Goal: Transaction & Acquisition: Book appointment/travel/reservation

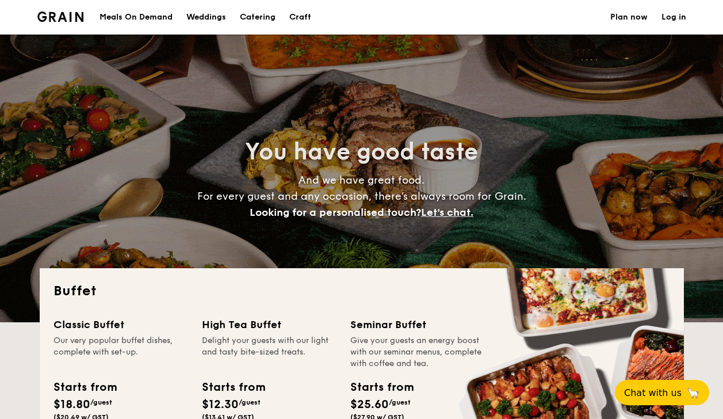
select select
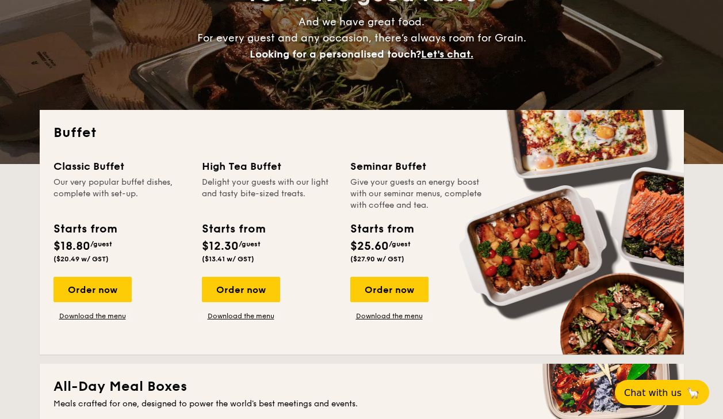
scroll to position [173, 0]
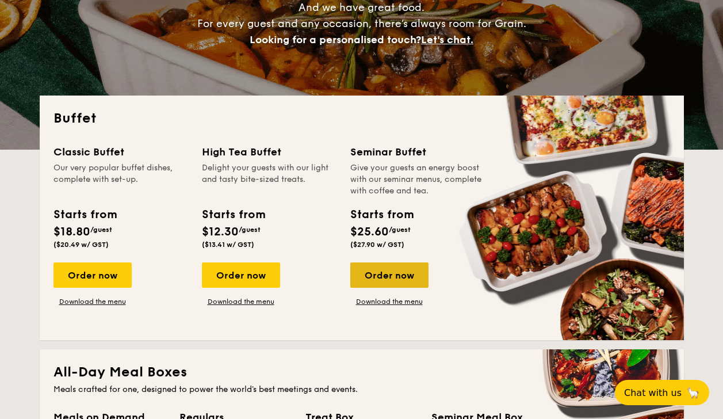
click at [377, 273] on div "Order now" at bounding box center [389, 274] width 78 height 25
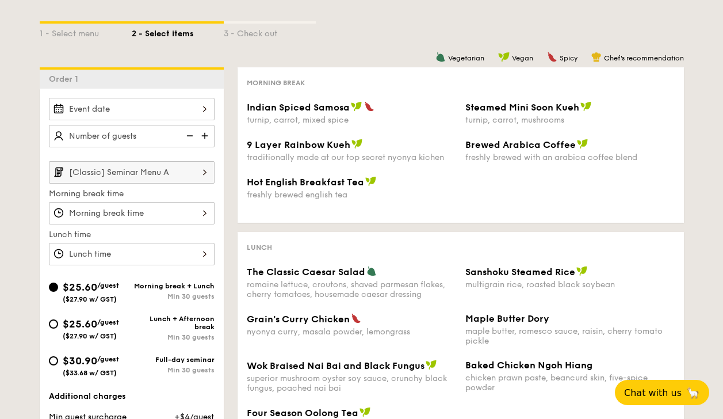
scroll to position [230, 0]
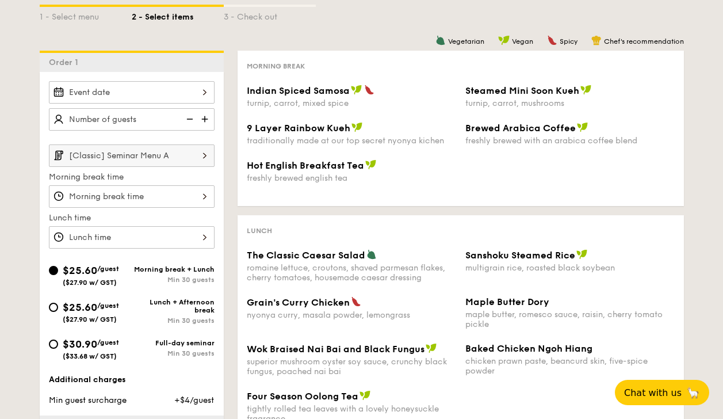
click at [202, 118] on img at bounding box center [205, 119] width 17 height 22
click at [182, 120] on img at bounding box center [188, 119] width 17 height 22
type input "20 guests"
click at [190, 121] on img at bounding box center [188, 119] width 17 height 22
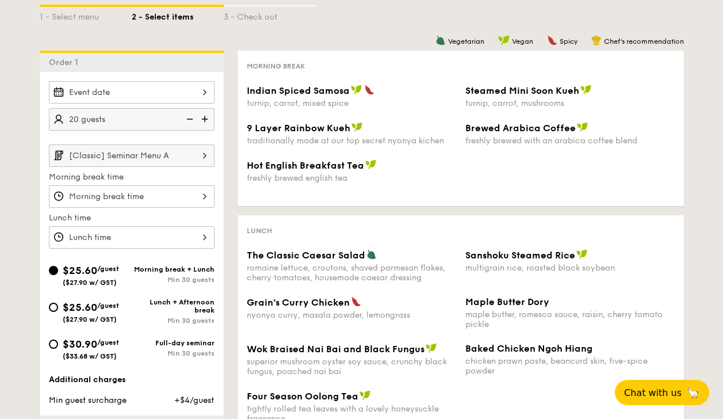
click at [189, 120] on img at bounding box center [188, 119] width 17 height 22
click at [174, 197] on input "Indian Spiced Samosa turnip, carrot, mixed spice" at bounding box center [132, 196] width 166 height 22
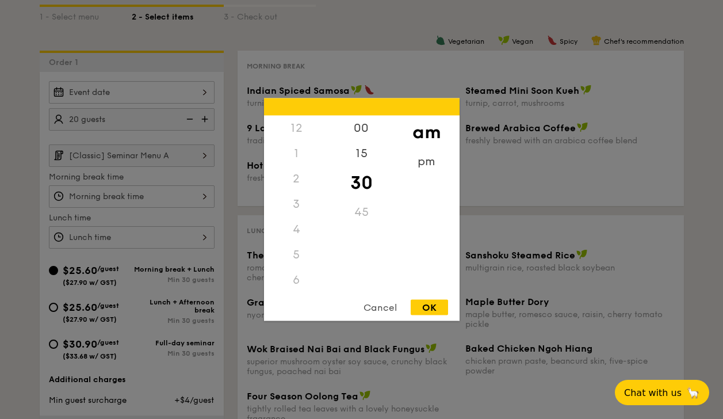
scroll to position [127, 0]
click at [385, 306] on div "Cancel" at bounding box center [380, 308] width 56 height 16
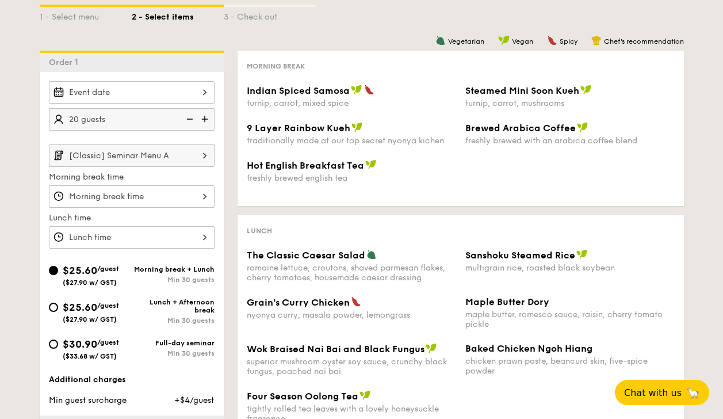
click at [139, 235] on input "Indian Spiced Samosa turnip, carrot, mixed spice" at bounding box center [132, 237] width 166 height 22
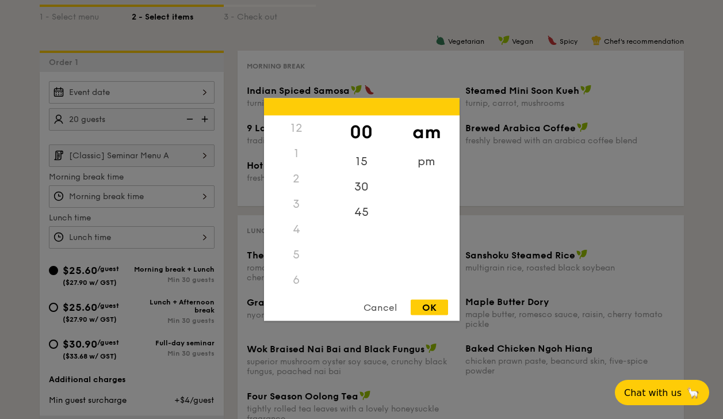
scroll to position [136, 0]
click at [352, 253] on div "00 15 30 45" at bounding box center [361, 203] width 65 height 175
drag, startPoint x: 353, startPoint y: 218, endPoint x: 356, endPoint y: 211, distance: 7.3
click at [356, 211] on div "45" at bounding box center [361, 216] width 65 height 33
click at [428, 301] on div "OK" at bounding box center [429, 308] width 37 height 16
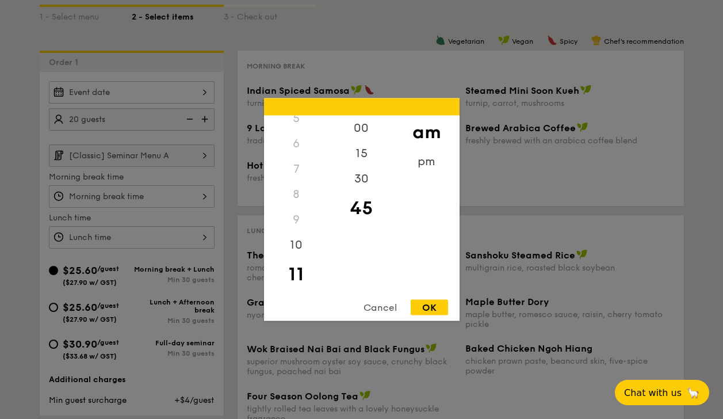
type input "11:45AM"
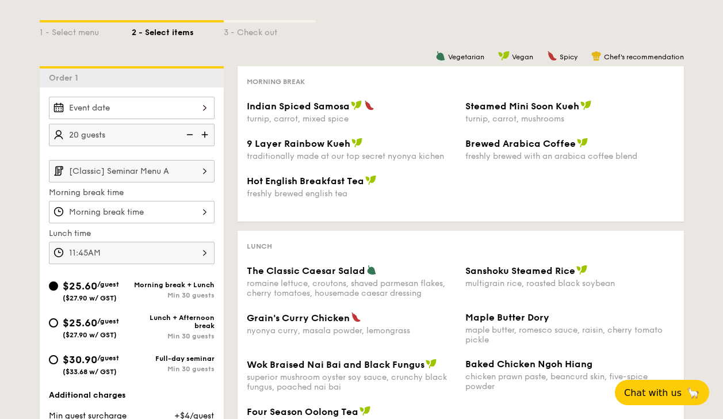
scroll to position [288, 0]
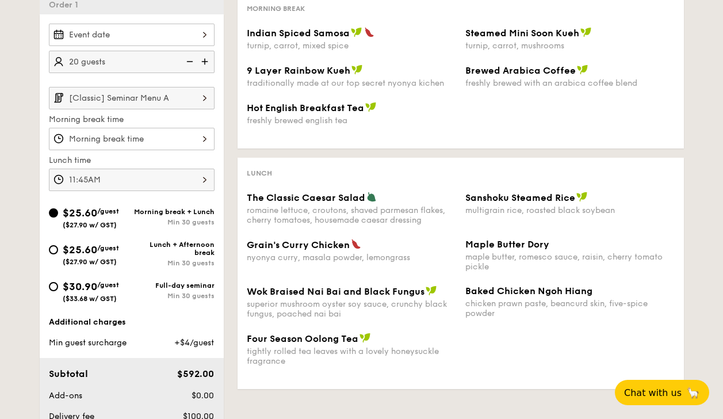
click at [57, 289] on div "$30.90 /guest ($33.68 w/ GST)" at bounding box center [90, 290] width 83 height 24
click at [57, 289] on input "$30.90 /guest ($33.68 w/ GST) Full-day seminar Min 30 guests" at bounding box center [53, 286] width 9 height 9
radio input "true"
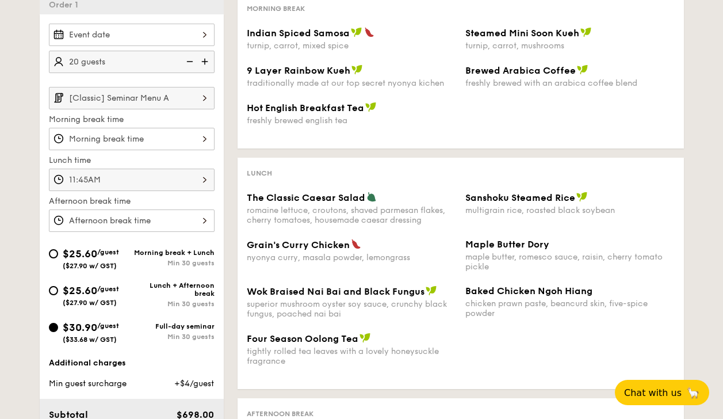
click at [52, 284] on div "$25.60 /guest ($27.90 w/ GST)" at bounding box center [90, 294] width 83 height 24
click at [52, 286] on input "$25.60 /guest ($27.90 w/ GST) Lunch + Afternoon break Min 30 guests" at bounding box center [53, 290] width 9 height 9
radio input "true"
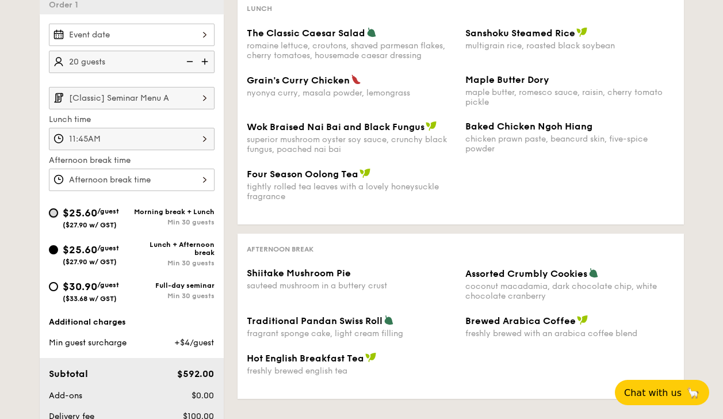
click at [52, 209] on input "$25.60 /guest ($27.90 w/ GST) Morning break + Lunch Min 30 guests" at bounding box center [53, 212] width 9 height 9
radio input "true"
type input "11:45AM"
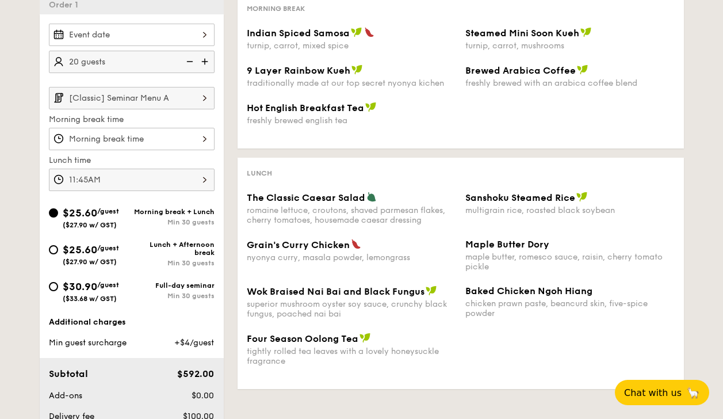
click at [202, 60] on img at bounding box center [205, 62] width 17 height 22
click at [202, 59] on img at bounding box center [205, 62] width 17 height 22
type input "30 guests"
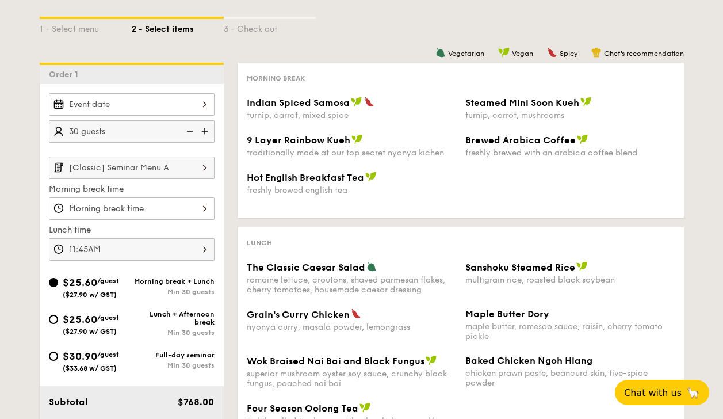
scroll to position [173, 0]
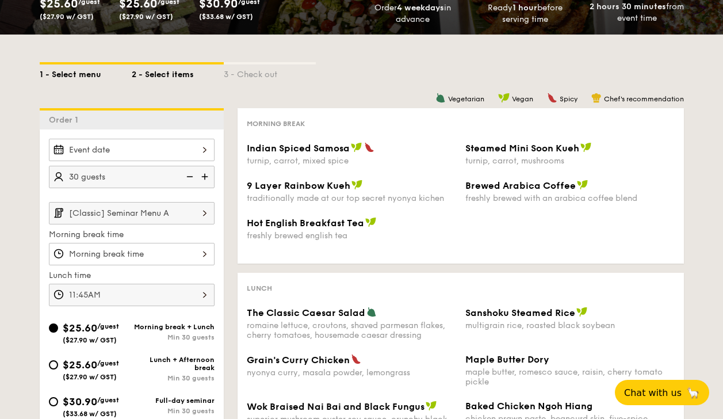
click at [59, 66] on div "1 - Select menu" at bounding box center [86, 72] width 92 height 16
select select
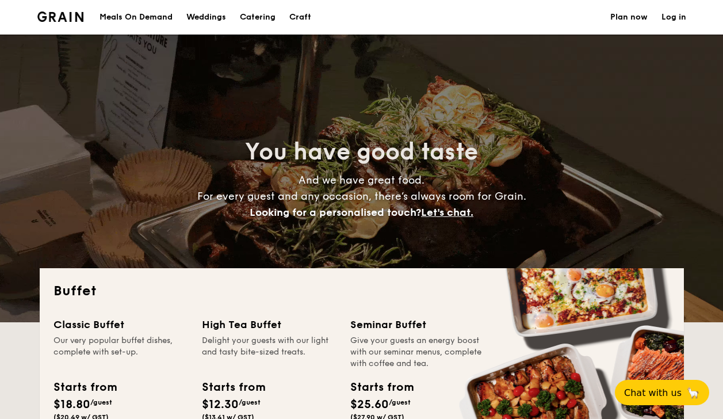
click at [266, 17] on h1 "Catering" at bounding box center [258, 17] width 36 height 35
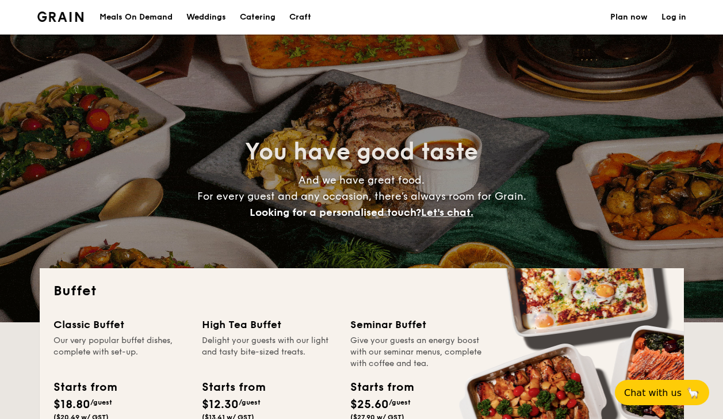
click at [247, 15] on h1 "Catering" at bounding box center [258, 17] width 36 height 35
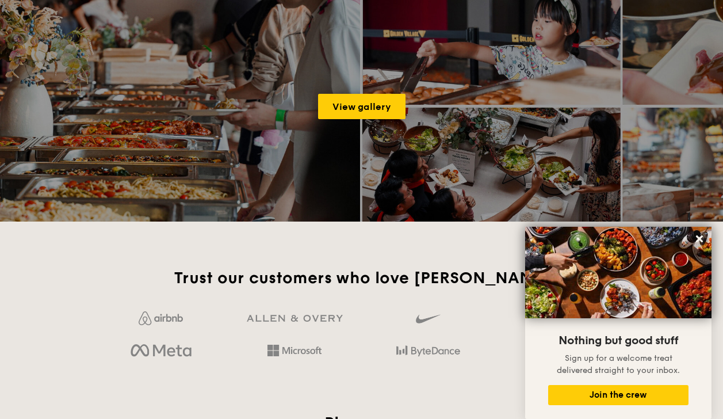
scroll to position [1554, 0]
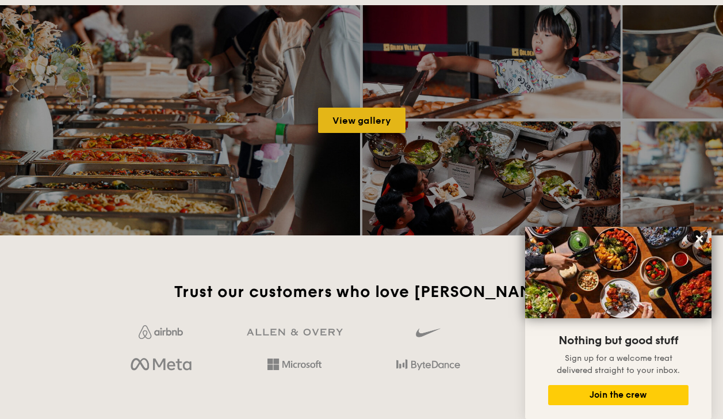
click at [373, 112] on link "View gallery" at bounding box center [361, 120] width 87 height 25
